Goal: Find specific page/section: Find specific page/section

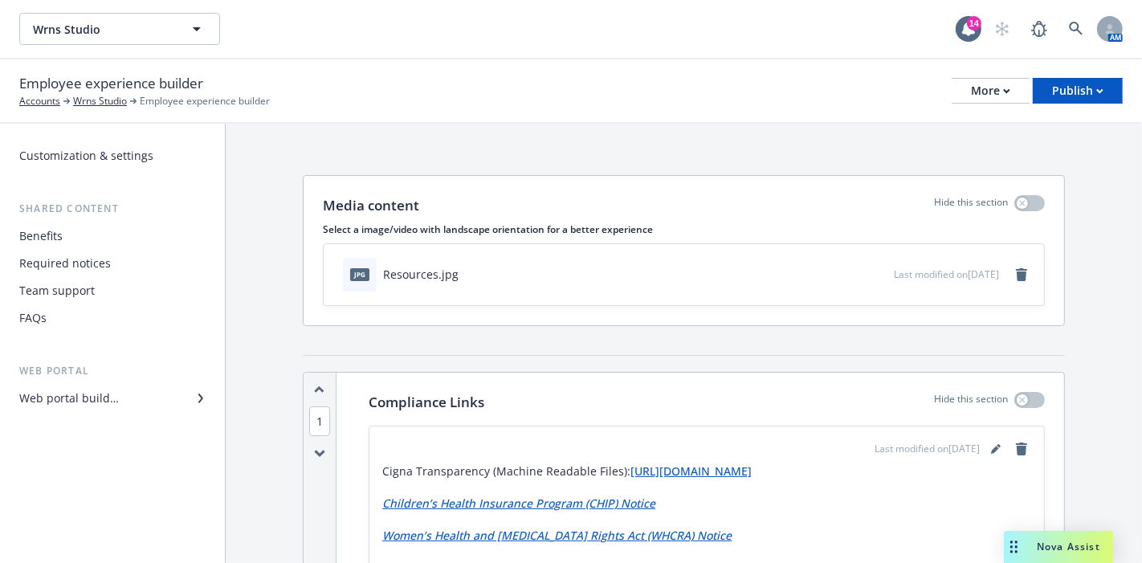
scroll to position [892, 0]
